Goal: Navigation & Orientation: Find specific page/section

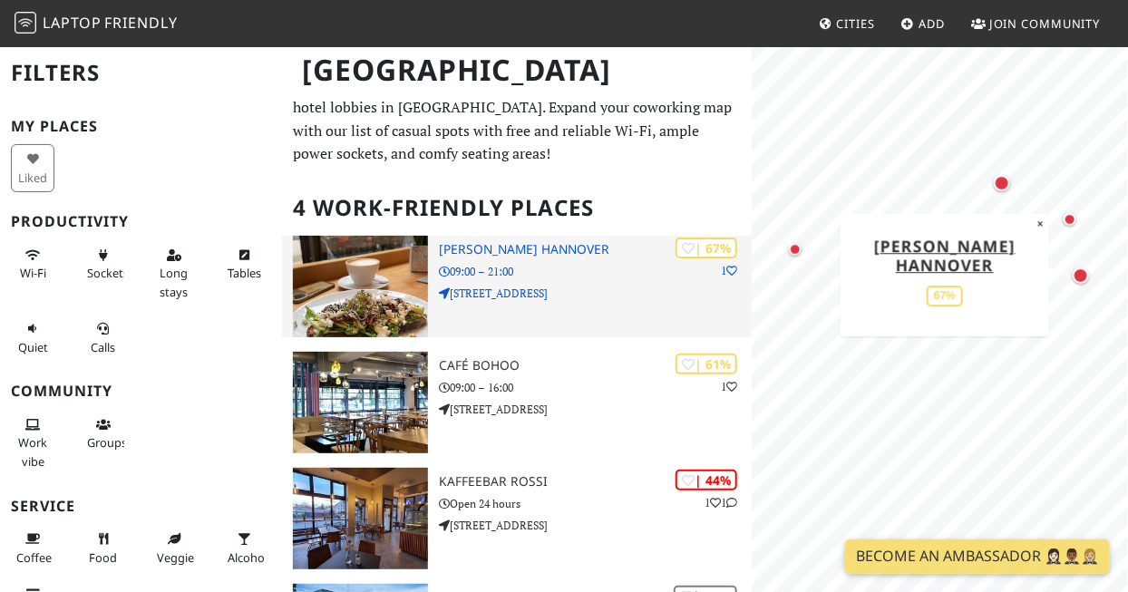
scroll to position [30, 0]
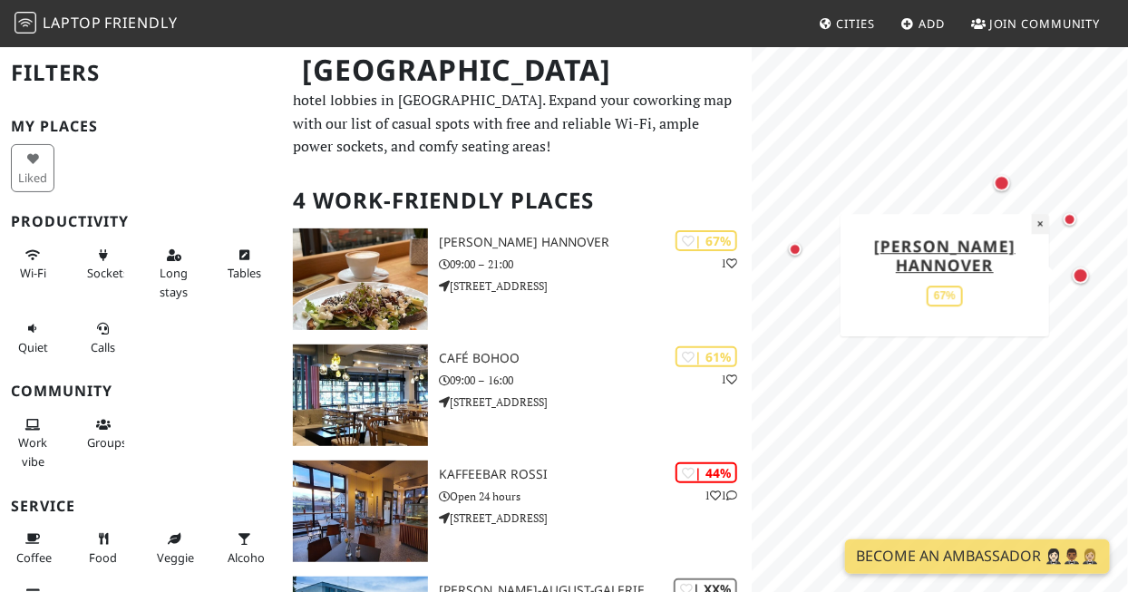
click at [1039, 234] on button "×" at bounding box center [1040, 224] width 17 height 20
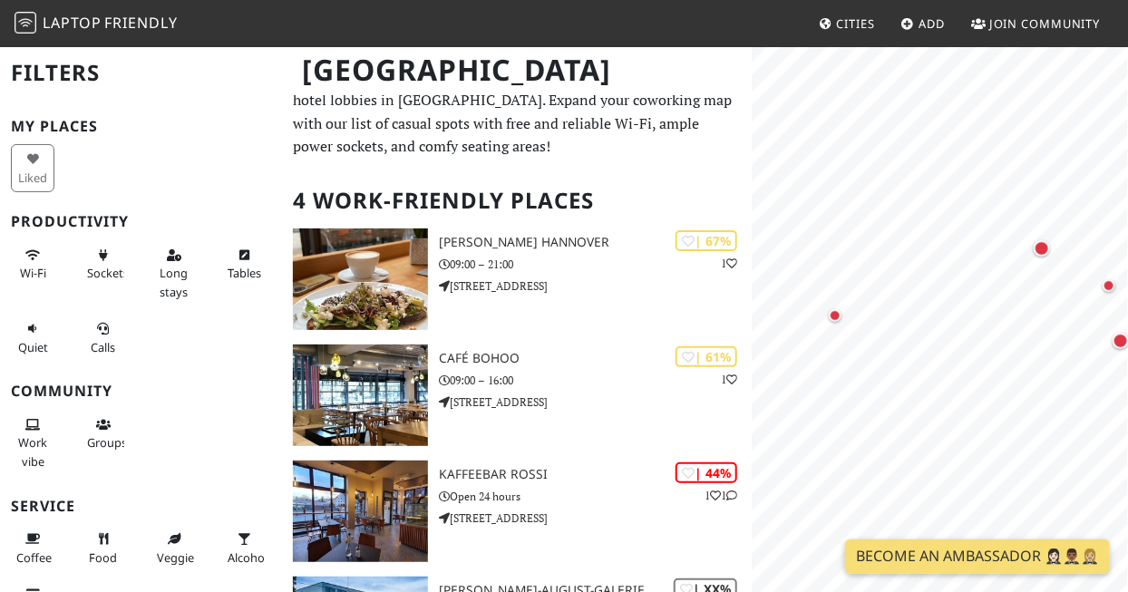
click at [833, 316] on div "Map marker" at bounding box center [835, 315] width 13 height 13
click at [1045, 248] on div "Map marker" at bounding box center [1042, 248] width 16 height 16
click at [1110, 285] on div "Map marker" at bounding box center [1109, 285] width 13 height 13
click at [1123, 343] on div "Map marker" at bounding box center [1121, 341] width 16 height 16
click at [840, 316] on div "Map marker" at bounding box center [835, 315] width 13 height 13
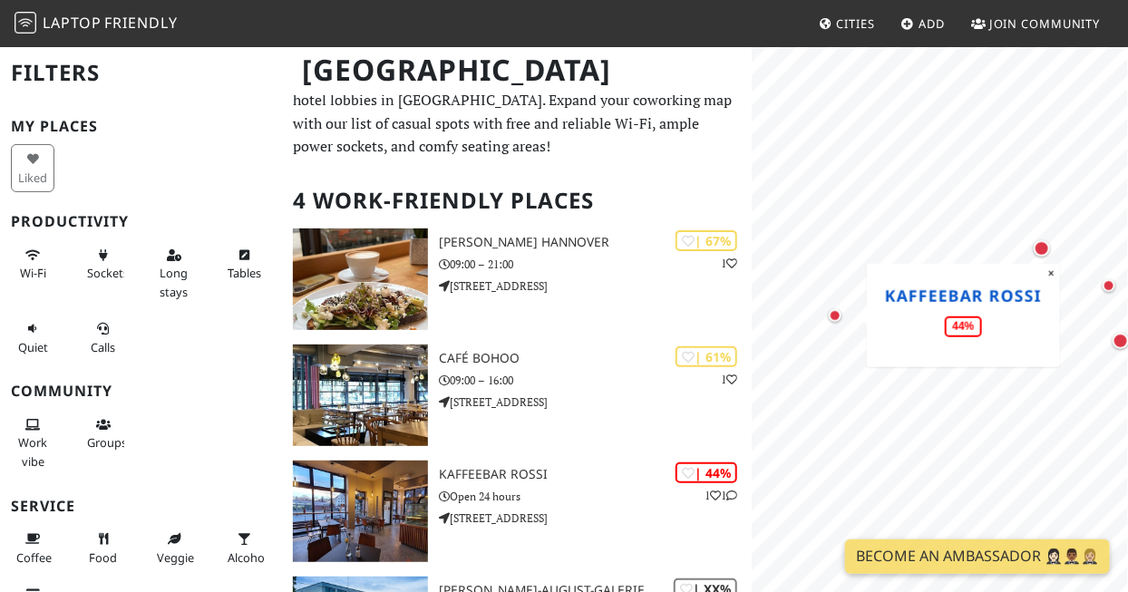
click at [989, 297] on link "Kaffeebar Rossi" at bounding box center [963, 295] width 157 height 22
click at [1042, 249] on div "Map marker" at bounding box center [1042, 248] width 16 height 16
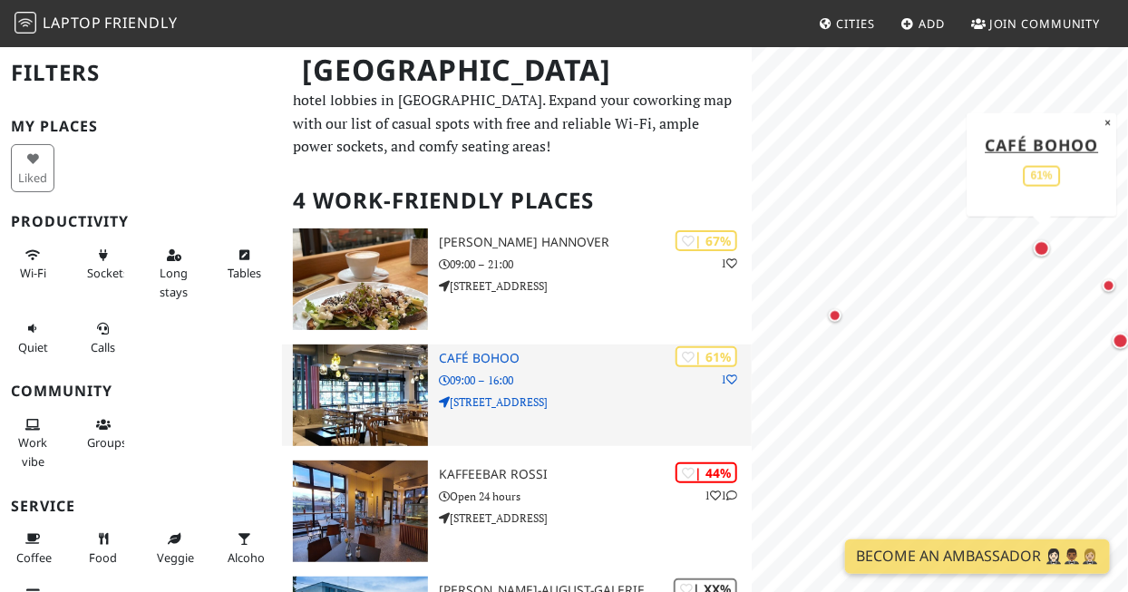
click at [369, 416] on img at bounding box center [360, 396] width 135 height 102
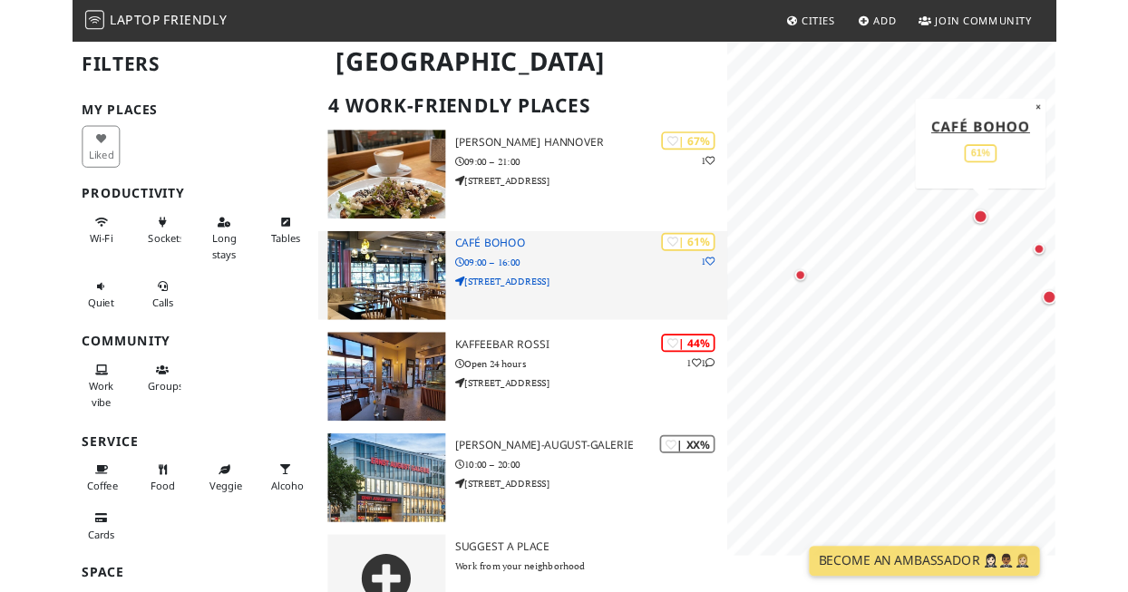
scroll to position [117, 0]
